Goal: Entertainment & Leisure: Consume media (video, audio)

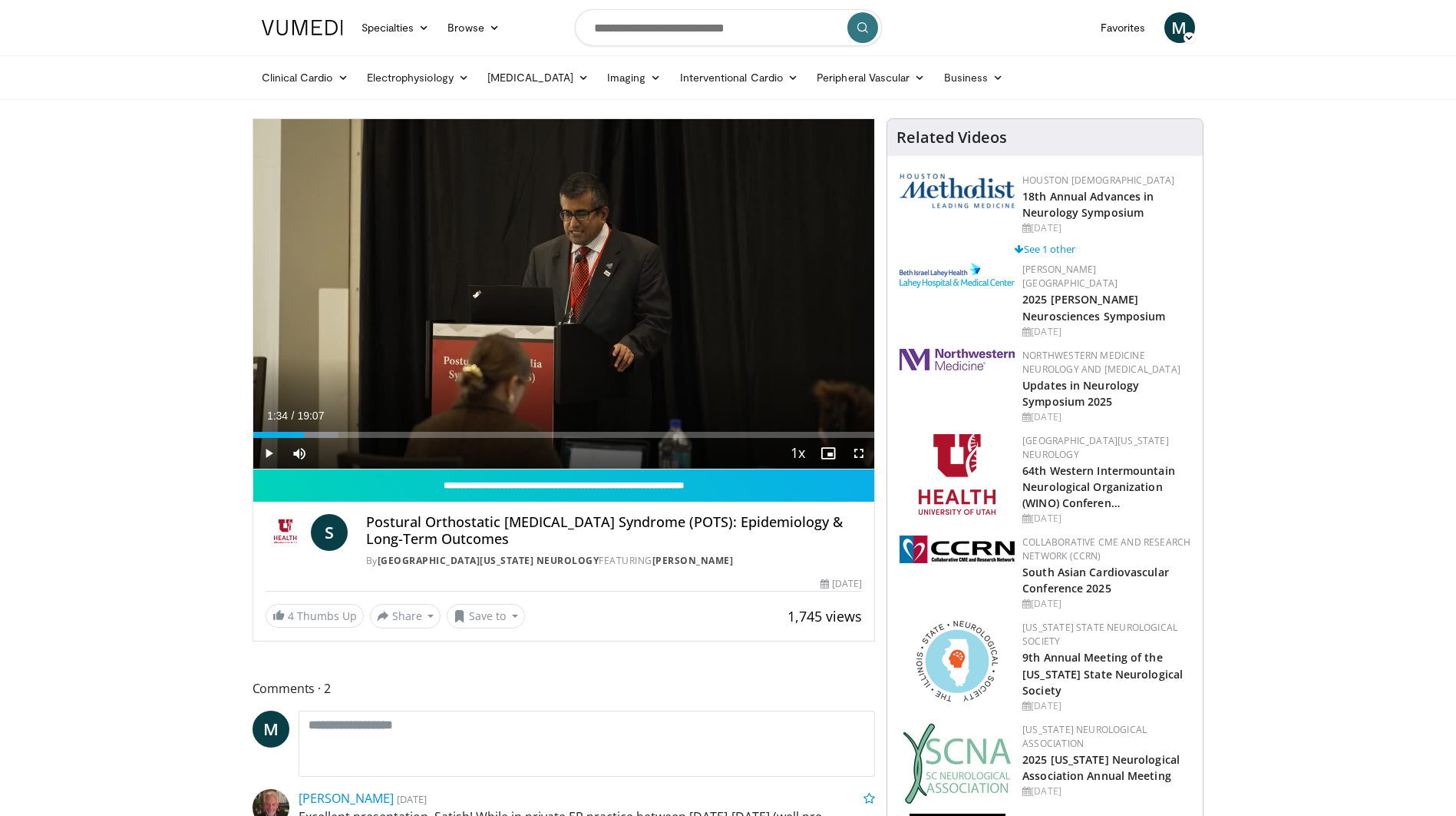
drag, startPoint x: 23, startPoint y: 276, endPoint x: 57, endPoint y: 283, distance: 34.7
click at [265, 453] on span "Video Player" at bounding box center [268, 453] width 31 height 31
click at [864, 456] on span "Video Player" at bounding box center [859, 453] width 31 height 31
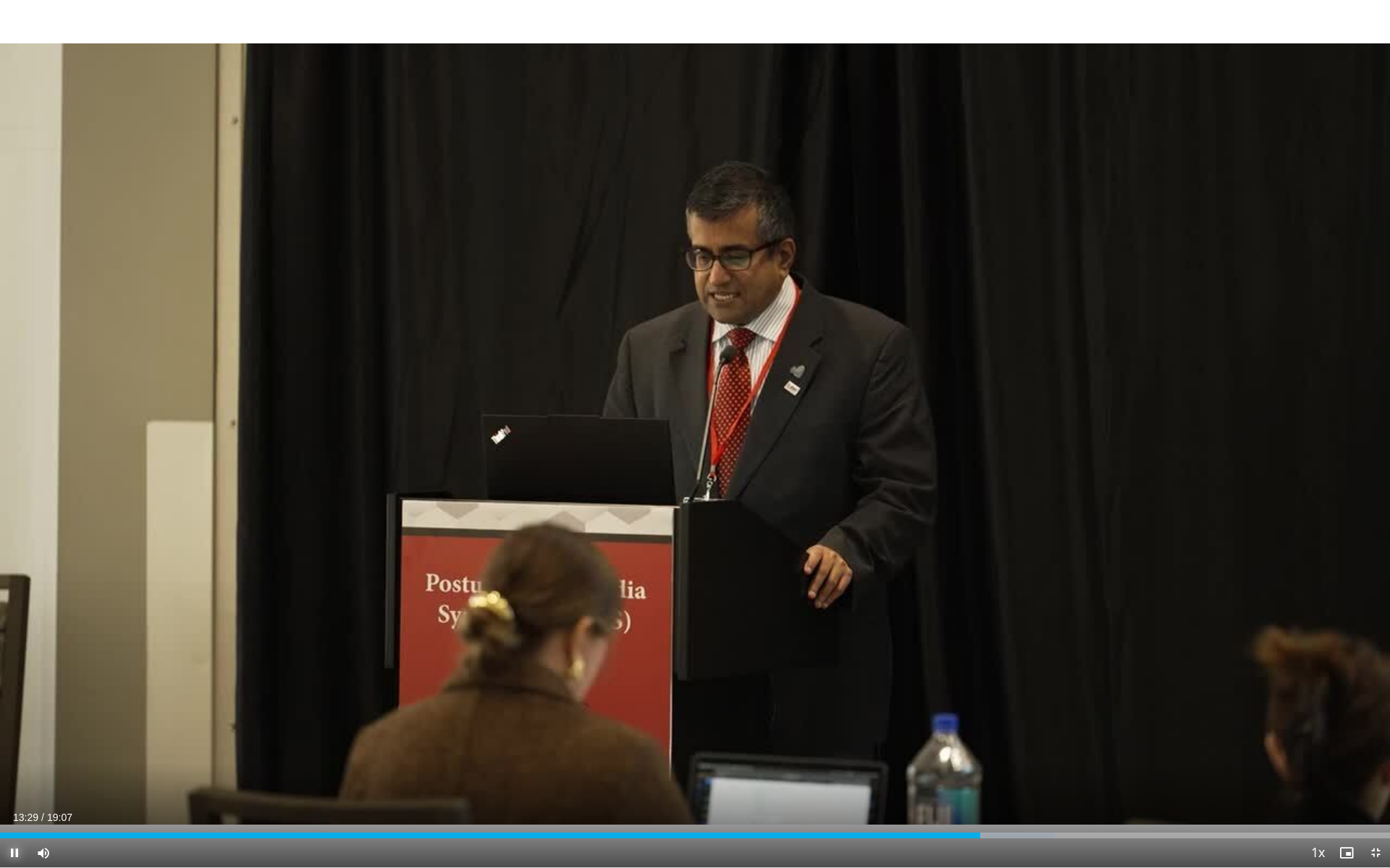
click at [15, 851] on span "Video Player" at bounding box center [14, 852] width 29 height 29
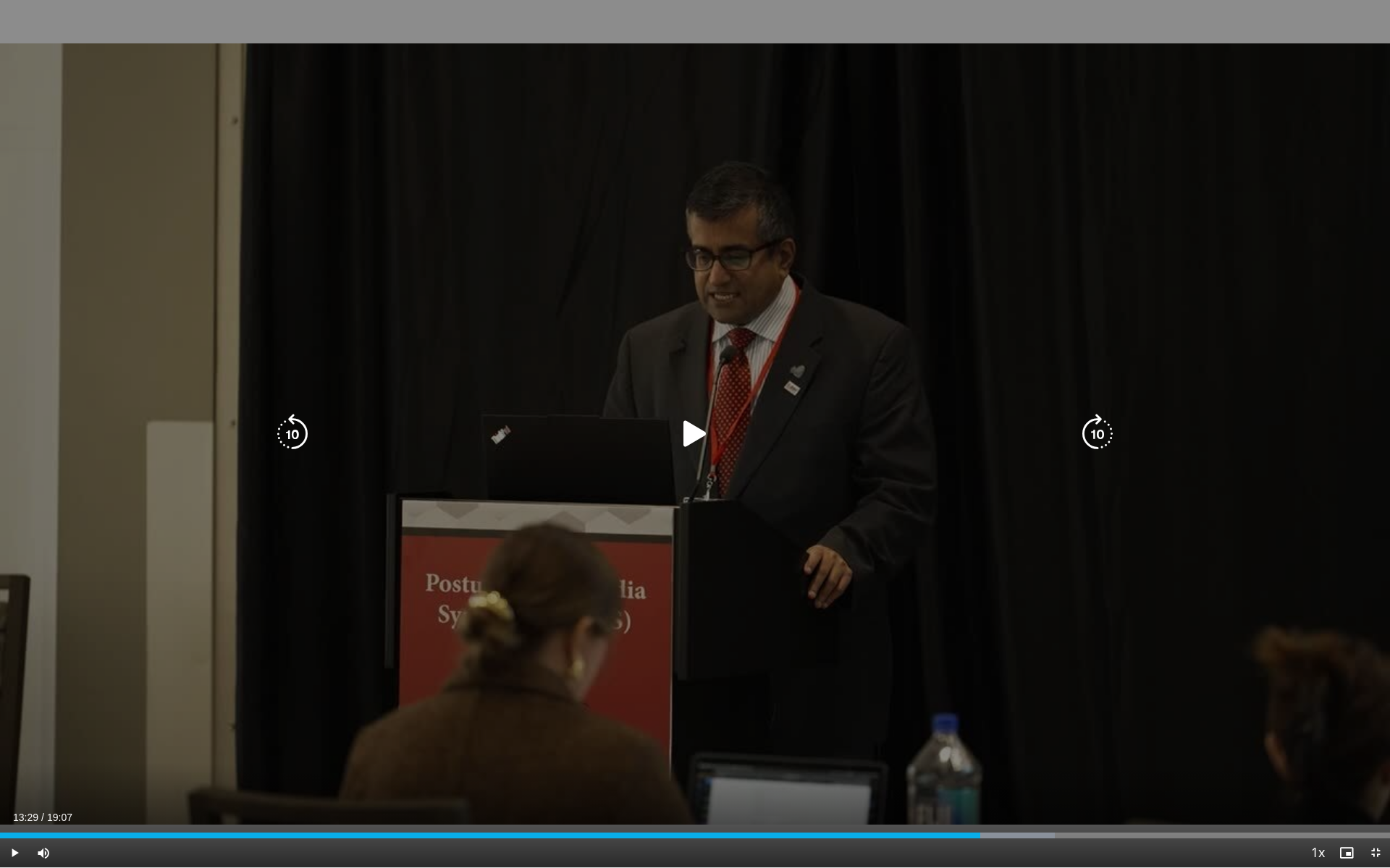
click at [695, 441] on icon "Video Player" at bounding box center [695, 434] width 41 height 41
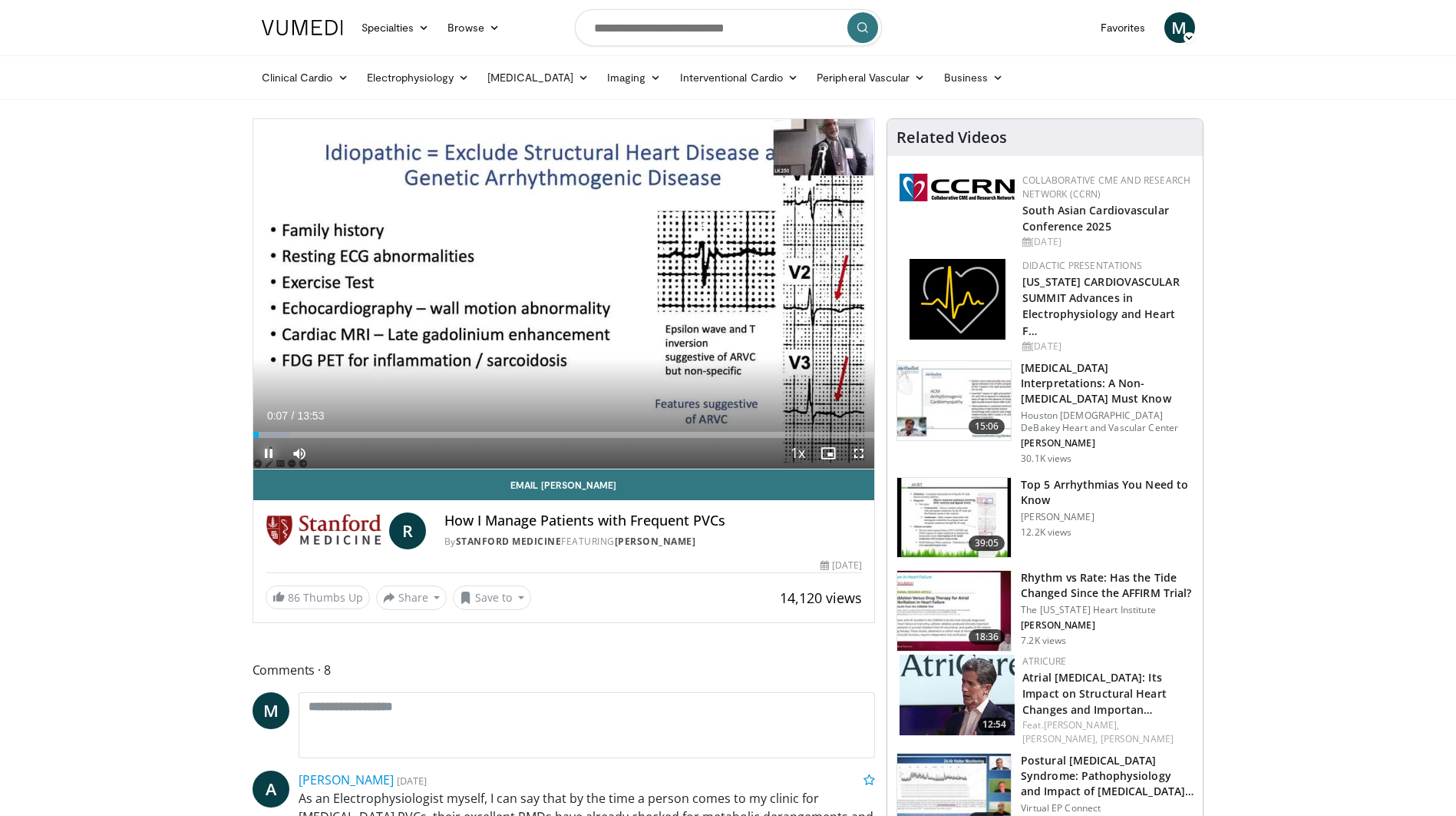
click at [263, 448] on span "Video Player" at bounding box center [268, 453] width 31 height 31
